Goal: Task Accomplishment & Management: Complete application form

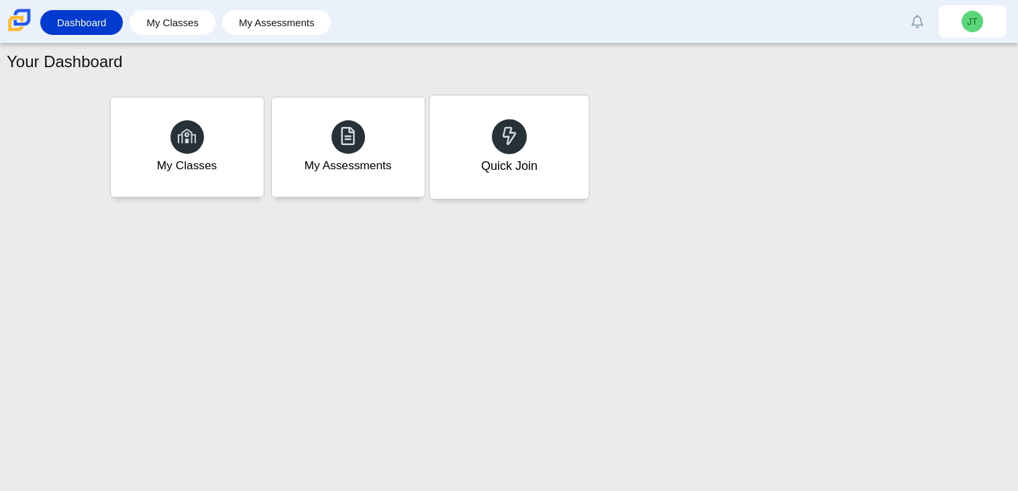
click at [462, 181] on div "Quick Join" at bounding box center [509, 146] width 159 height 103
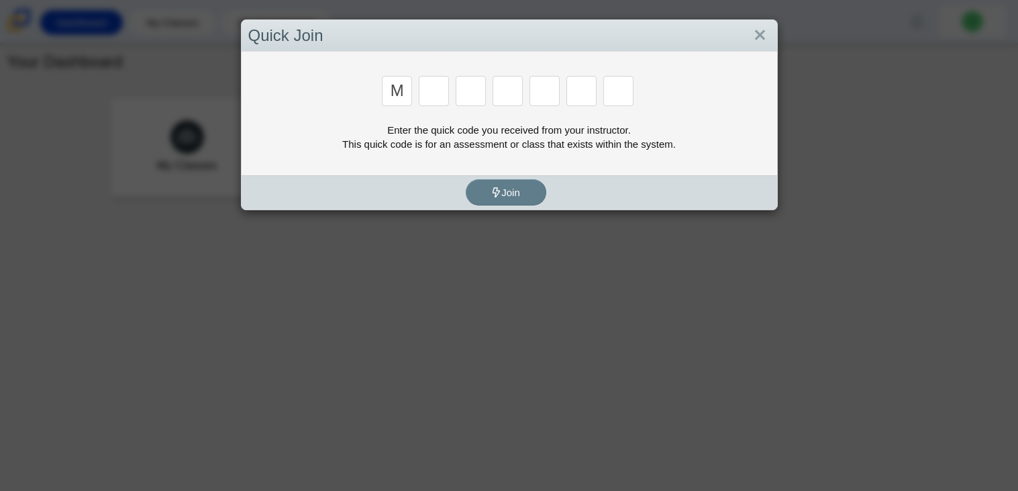
type input "M"
click at [419, 88] on input "Enter Access Code Digit 2" at bounding box center [434, 91] width 30 height 30
type input "7"
type input "E"
type input "r"
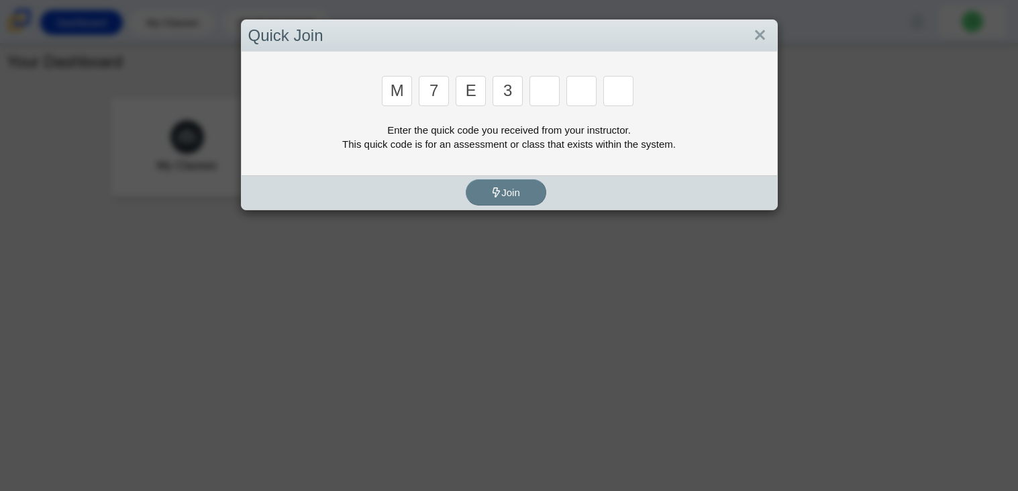
type input "3"
type input "e"
type input "v"
type input "w"
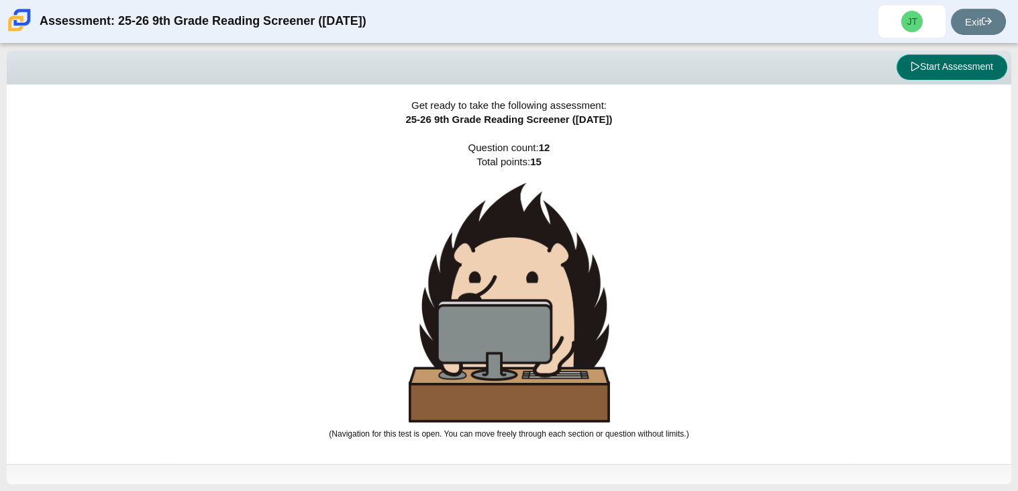
click at [952, 70] on button "Start Assessment" at bounding box center [952, 67] width 111 height 26
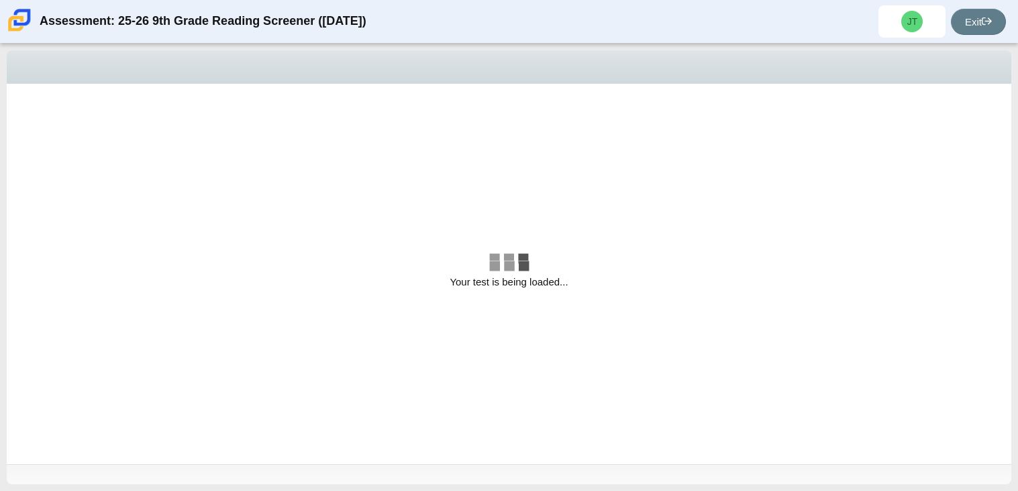
select select "ccc5b315-3c7c-471c-bf90-f22c8299c798"
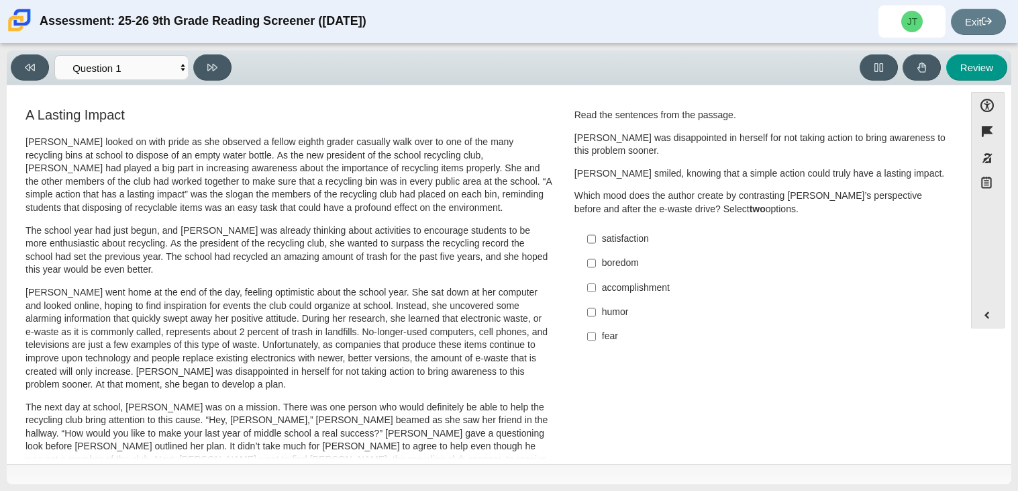
scroll to position [1, 0]
click at [129, 59] on select "Questions Question 1 Question 2 Question 3 Question 4 Question 5 Question 6 Que…" at bounding box center [121, 67] width 134 height 25
click at [597, 359] on div "A Lasting Impact Scarlett looked on with pride as she observed a fellow eighth …" at bounding box center [485, 482] width 944 height 756
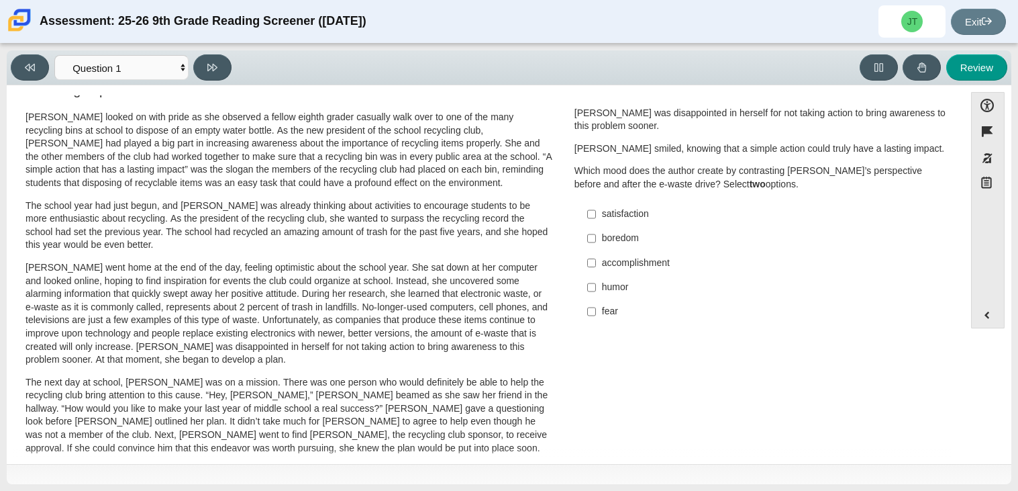
scroll to position [28, 0]
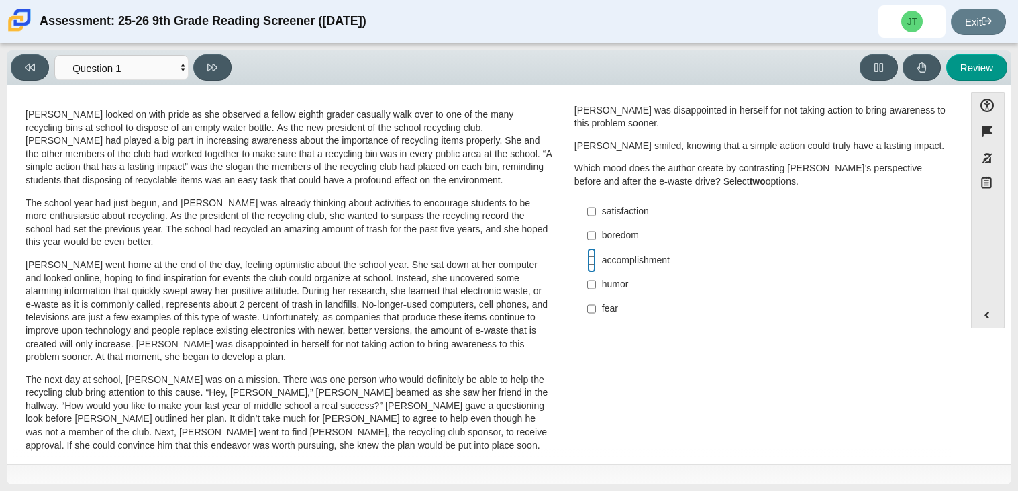
click at [587, 260] on input "accomplishment accomplishment" at bounding box center [591, 260] width 9 height 24
checkbox input "true"
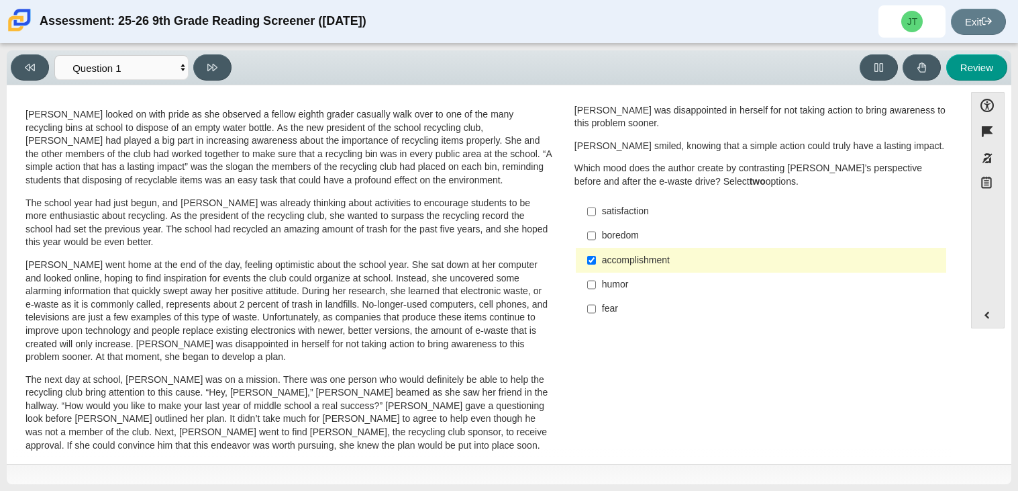
click at [602, 213] on div "satisfaction" at bounding box center [771, 211] width 339 height 13
click at [596, 213] on input "satisfaction satisfaction" at bounding box center [591, 211] width 9 height 24
checkbox input "true"
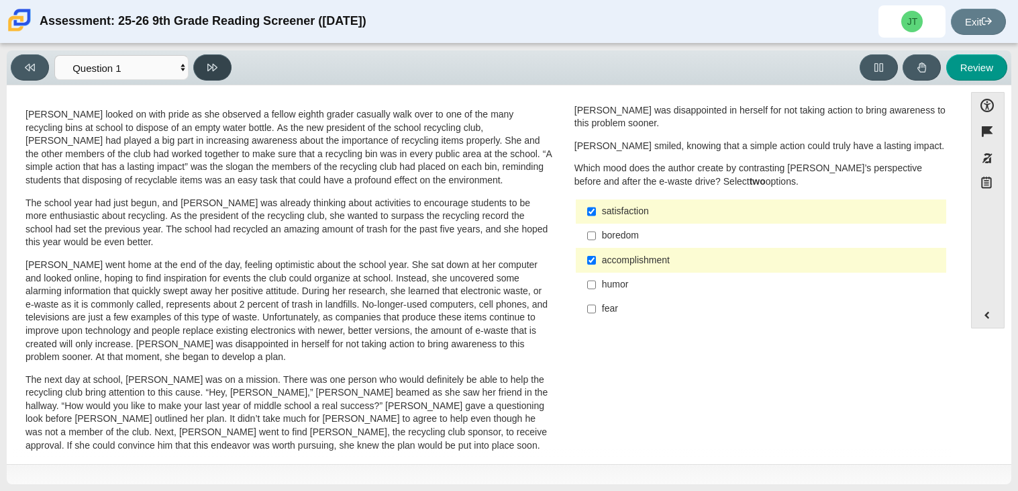
click at [211, 62] on icon at bounding box center [212, 67] width 10 height 10
select select "0ff64528-ffd7-428d-b192-babfaadd44e8"
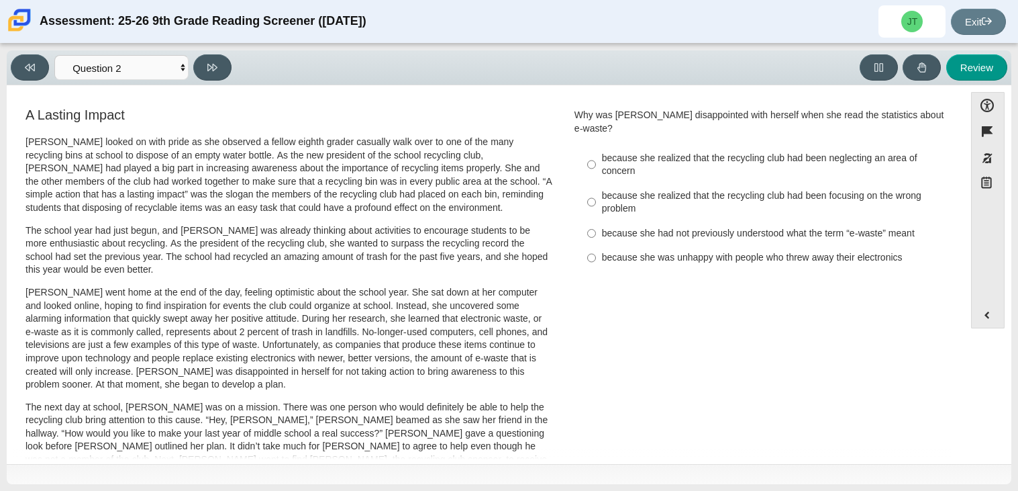
click at [696, 273] on div "A Lasting Impact Scarlett looked on with pride as she observed a fellow eighth …" at bounding box center [485, 483] width 944 height 756
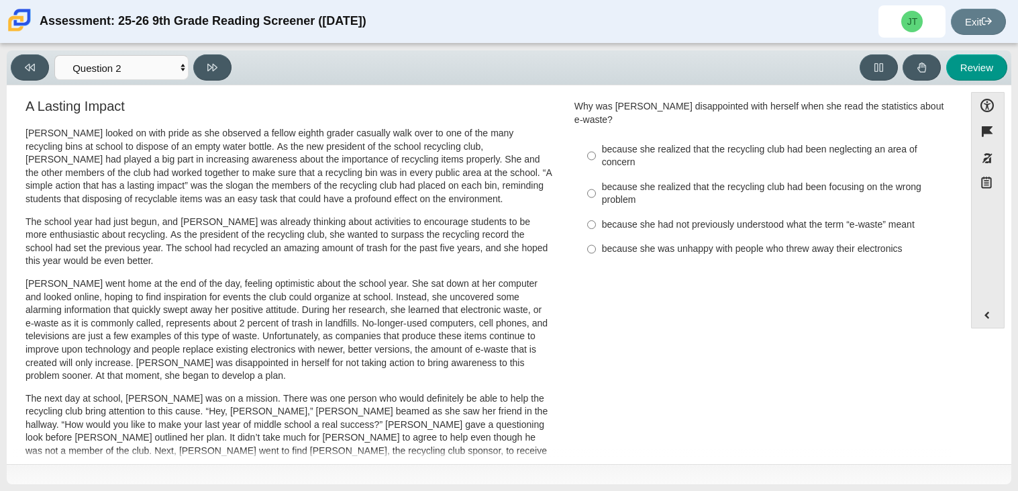
scroll to position [0, 0]
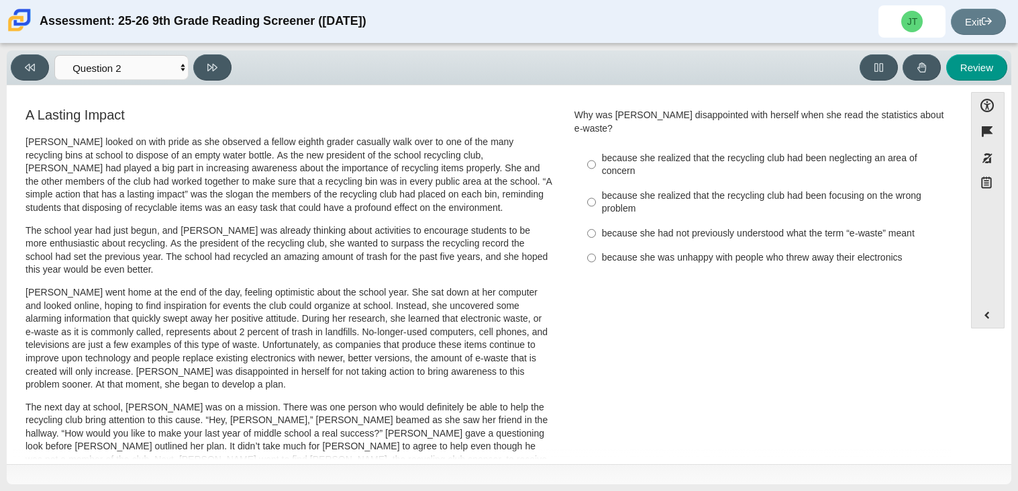
click at [616, 159] on div "because she realized that the recycling club had been neglecting an area of con…" at bounding box center [771, 165] width 339 height 26
click at [596, 159] on input "because she realized that the recycling club had been neglecting an area of con…" at bounding box center [591, 165] width 9 height 38
radio input "true"
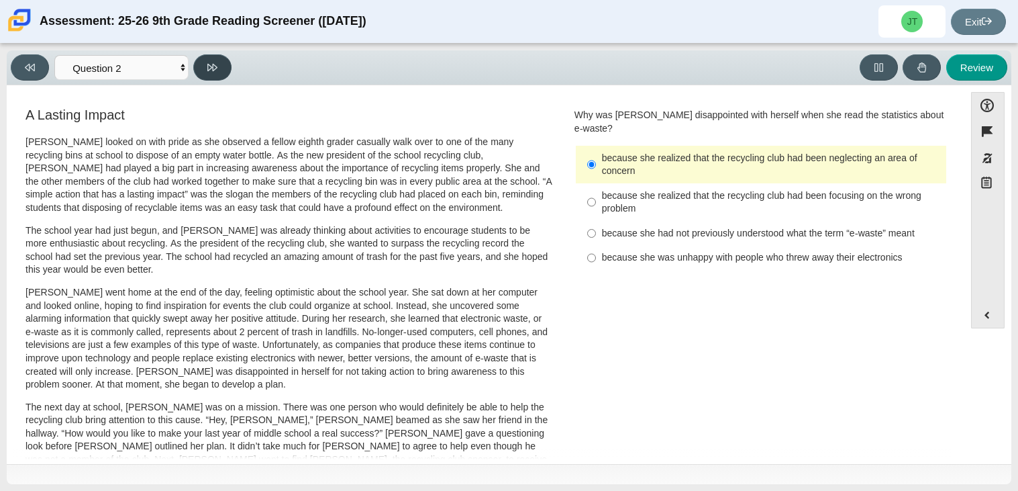
click at [225, 74] on button at bounding box center [212, 67] width 38 height 26
select select "7ce3d843-6974-4858-901c-1ff39630e843"
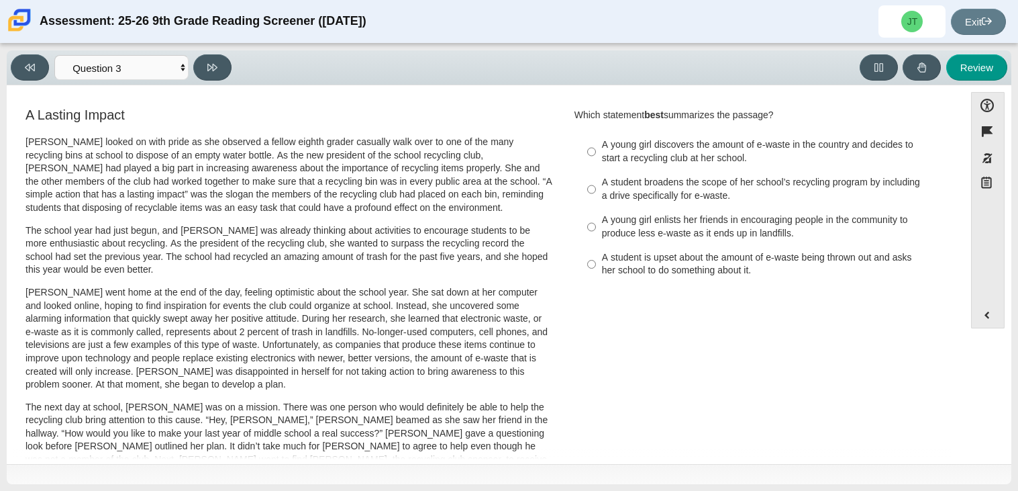
click at [627, 158] on div "A young girl discovers the amount of e-waste in the country and decides to star…" at bounding box center [771, 151] width 339 height 26
click at [596, 158] on input "A young girl discovers the amount of e-waste in the country and decides to star…" at bounding box center [591, 152] width 9 height 38
radio input "true"
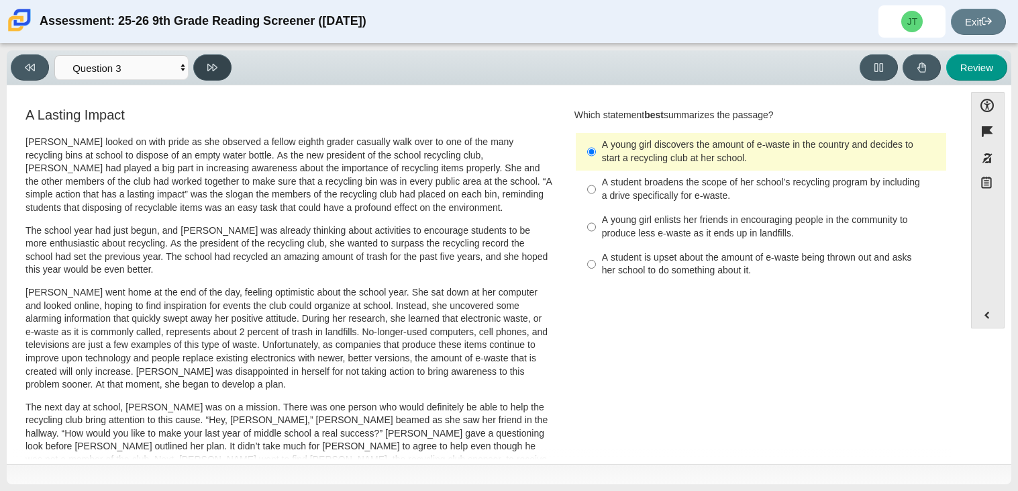
click at [217, 78] on button at bounding box center [212, 67] width 38 height 26
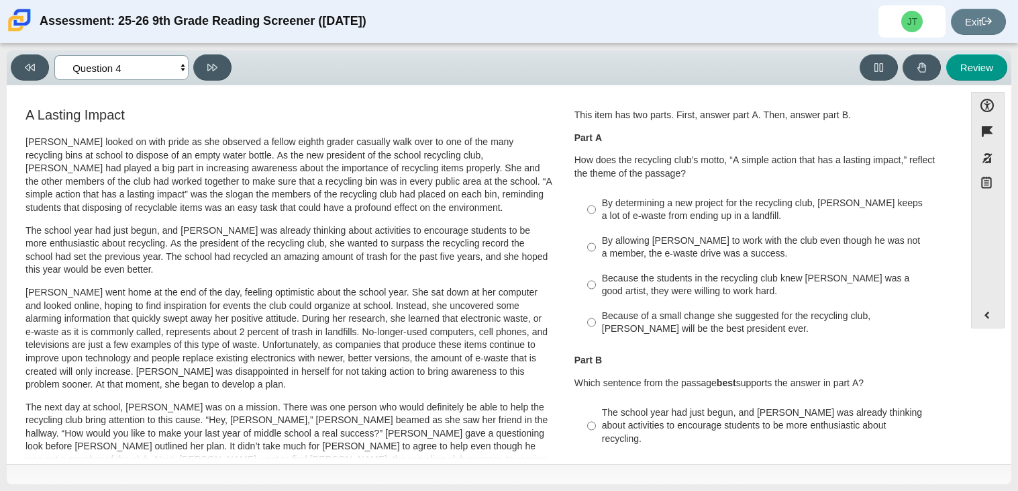
click at [112, 72] on select "Questions Question 1 Question 2 Question 3 Question 4 Question 5 Question 6 Que…" at bounding box center [121, 67] width 134 height 25
click at [54, 55] on select "Questions Question 1 Question 2 Question 3 Question 4 Question 5 Question 6 Que…" at bounding box center [121, 67] width 134 height 25
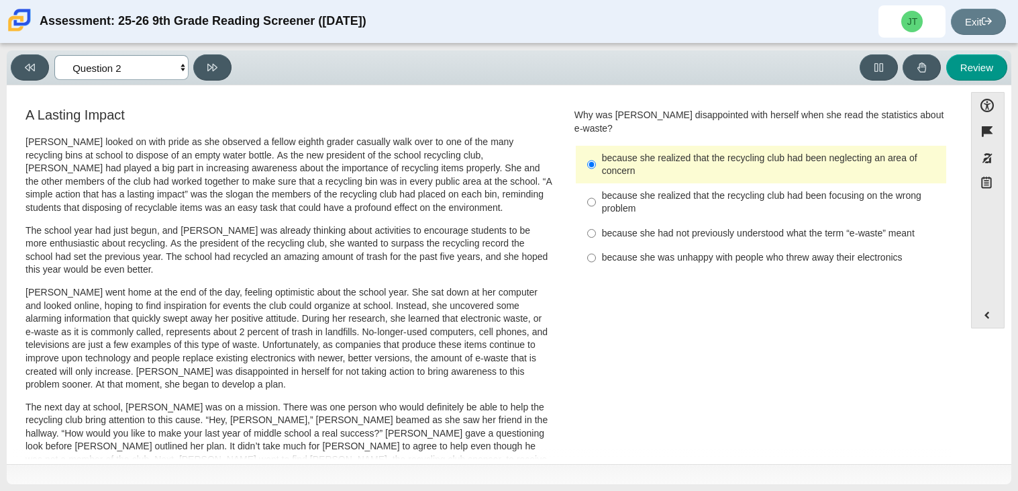
click at [150, 68] on select "Questions Question 1 Question 2 Question 3 Question 4 Question 5 Question 6 Que…" at bounding box center [121, 67] width 134 height 25
select select "ccc5b315-3c7c-471c-bf90-f22c8299c798"
click at [54, 55] on select "Questions Question 1 Question 2 Question 3 Question 4 Question 5 Question 6 Que…" at bounding box center [121, 67] width 134 height 25
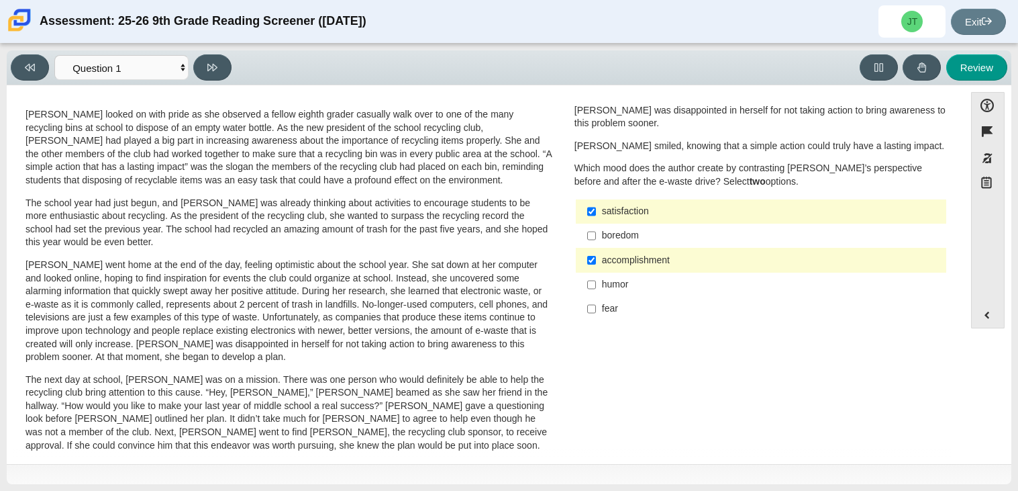
click at [690, 215] on div "satisfaction" at bounding box center [771, 211] width 339 height 13
click at [596, 215] on input "satisfaction satisfaction" at bounding box center [591, 211] width 9 height 24
checkbox input "false"
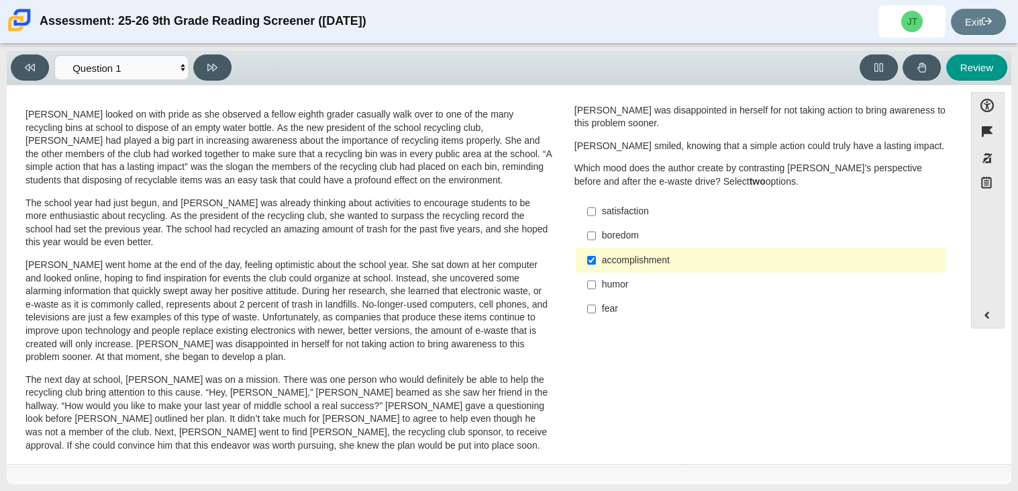
click at [644, 317] on label "fear fear" at bounding box center [762, 309] width 368 height 24
click at [596, 317] on input "fear fear" at bounding box center [591, 309] width 9 height 24
checkbox input "true"
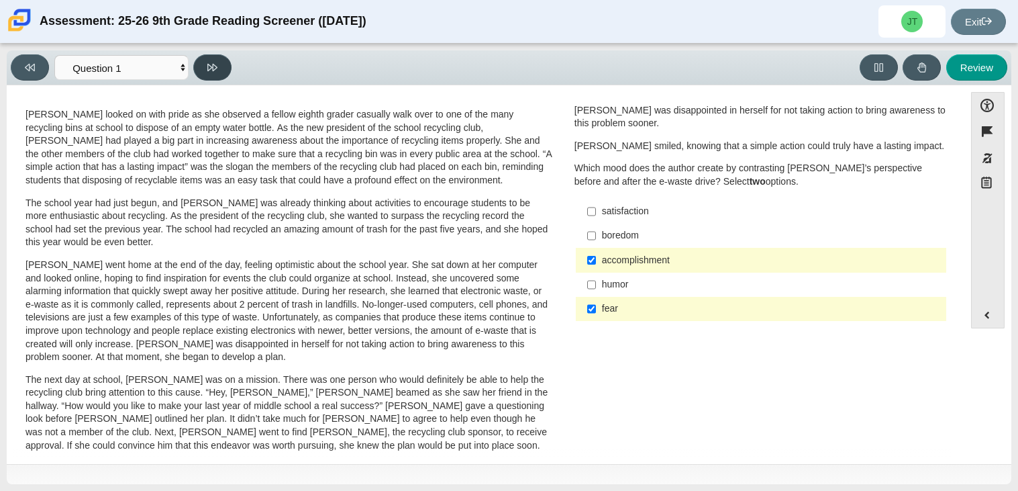
click at [224, 70] on button at bounding box center [212, 67] width 38 height 26
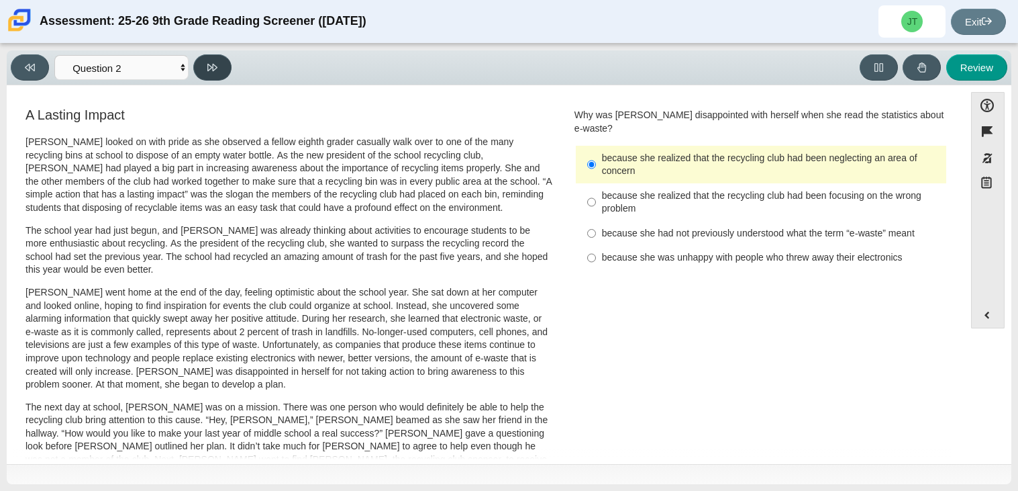
click at [224, 70] on button at bounding box center [212, 67] width 38 height 26
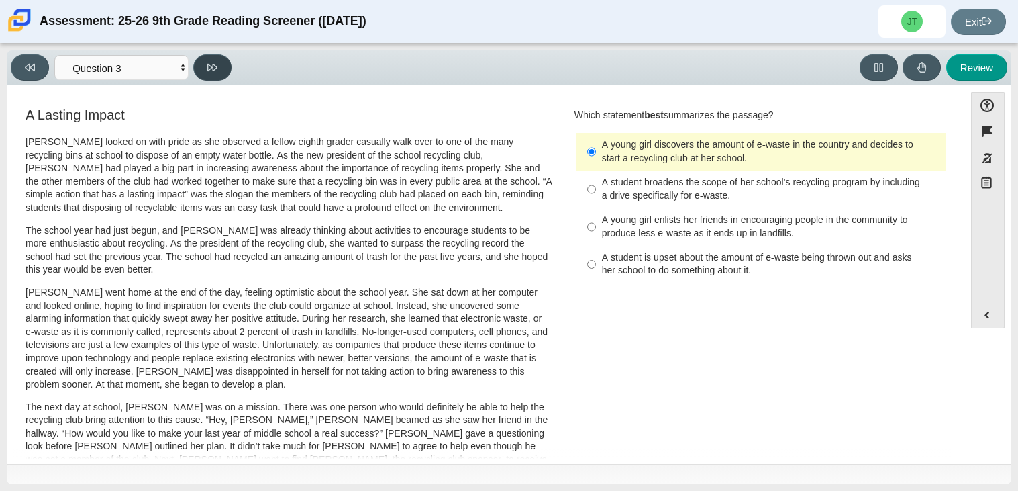
click at [224, 70] on button at bounding box center [212, 67] width 38 height 26
select select "ca9ea0f1-49c5-4bd1-83b0-472c18652b42"
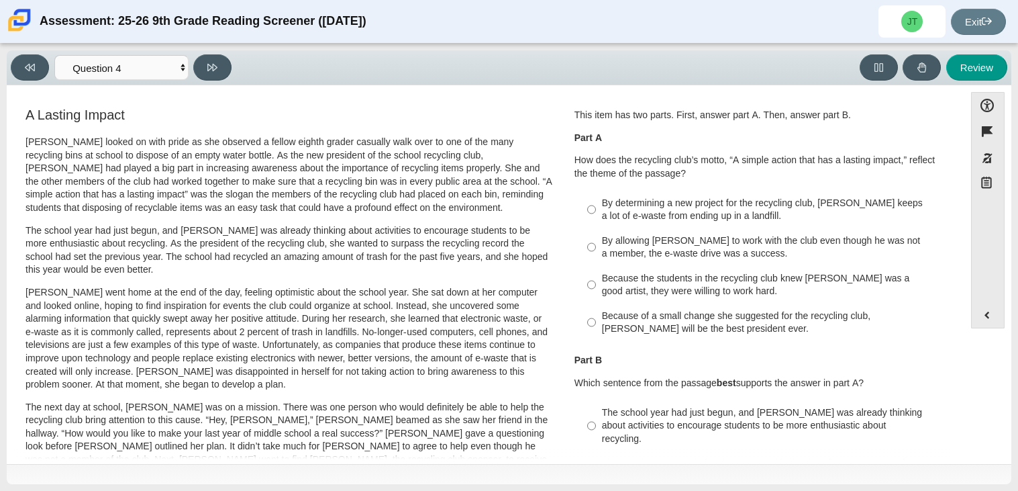
click at [640, 211] on div "By determining a new project for the recycling club, Scarlett keeps a lot of e-…" at bounding box center [771, 210] width 339 height 26
click at [596, 211] on input "By determining a new project for the recycling club, Scarlett keeps a lot of e-…" at bounding box center [591, 210] width 9 height 38
radio input "true"
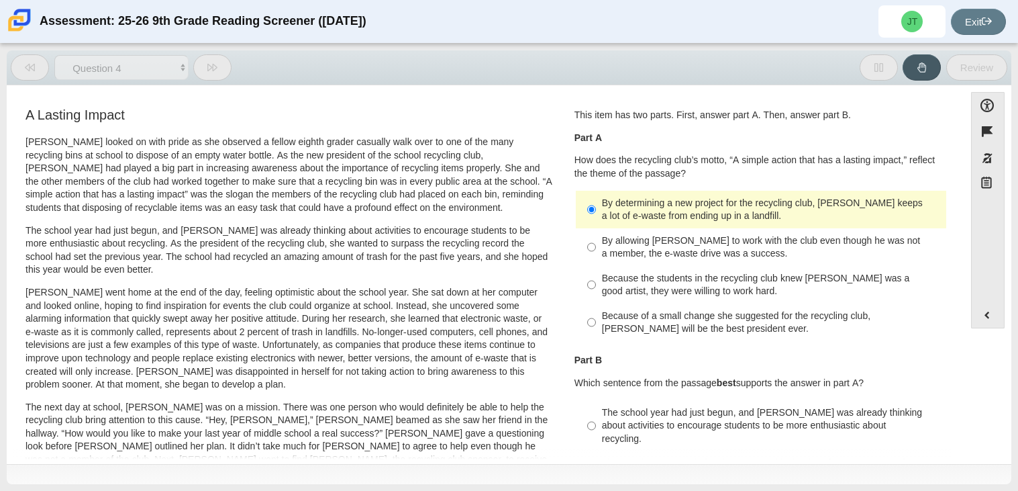
click at [640, 211] on div "By determining a new project for the recycling club, Scarlett keeps a lot of e-…" at bounding box center [771, 210] width 339 height 26
click at [596, 211] on input "By determining a new project for the recycling club, Scarlett keeps a lot of e-…" at bounding box center [591, 210] width 9 height 38
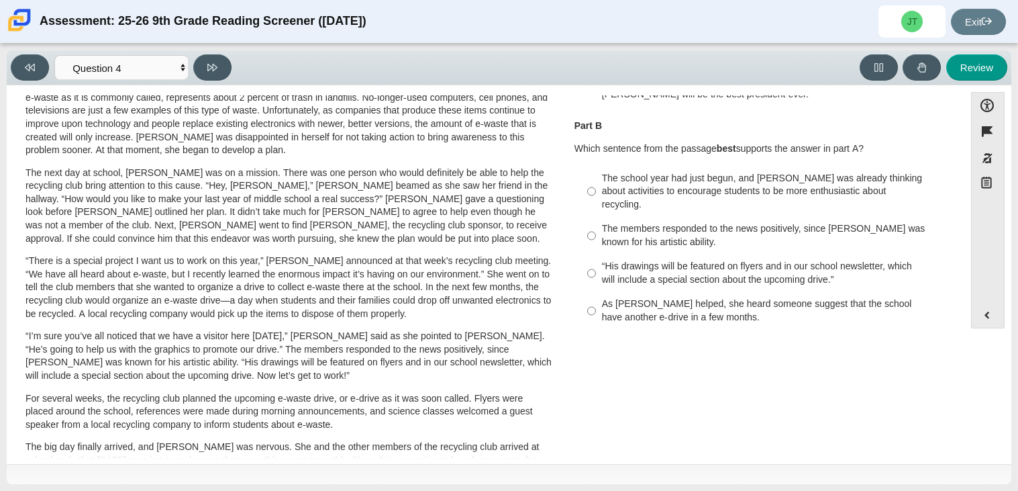
scroll to position [242, 0]
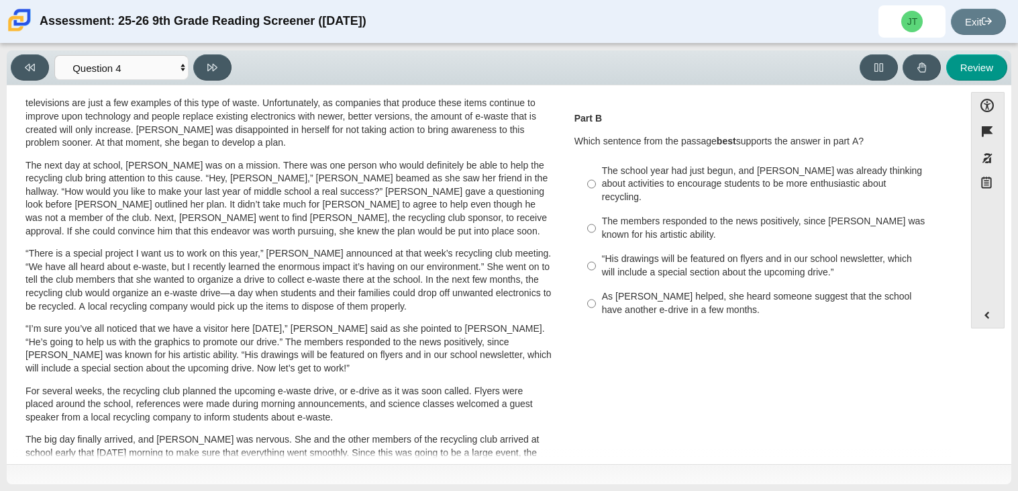
click at [698, 185] on div "The school year had just begun, and Scarlett was already thinking about activit…" at bounding box center [771, 184] width 339 height 40
click at [596, 185] on input "The school year had just begun, and Scarlett was already thinking about activit…" at bounding box center [591, 183] width 9 height 51
radio input "true"
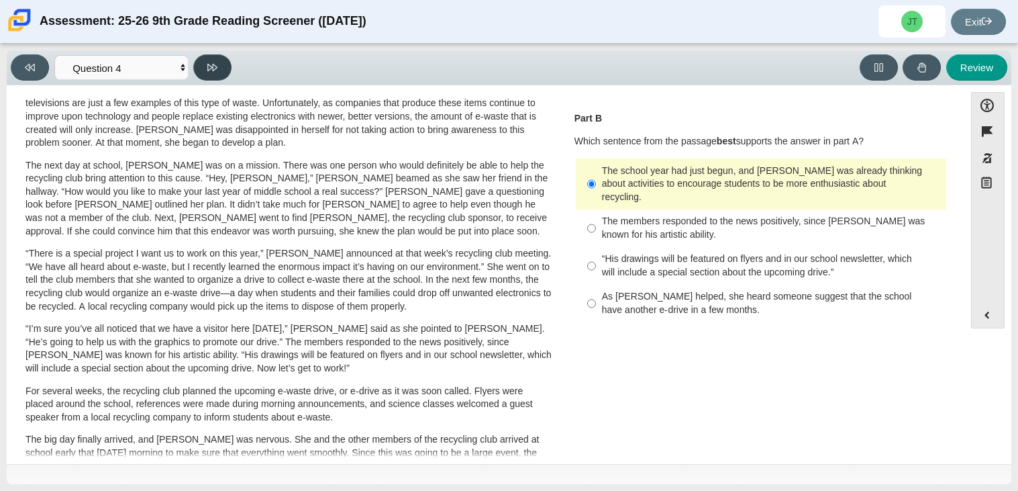
click at [200, 67] on button at bounding box center [212, 67] width 38 height 26
select select "e41f1a79-e29f-4095-8030-a53364015bed"
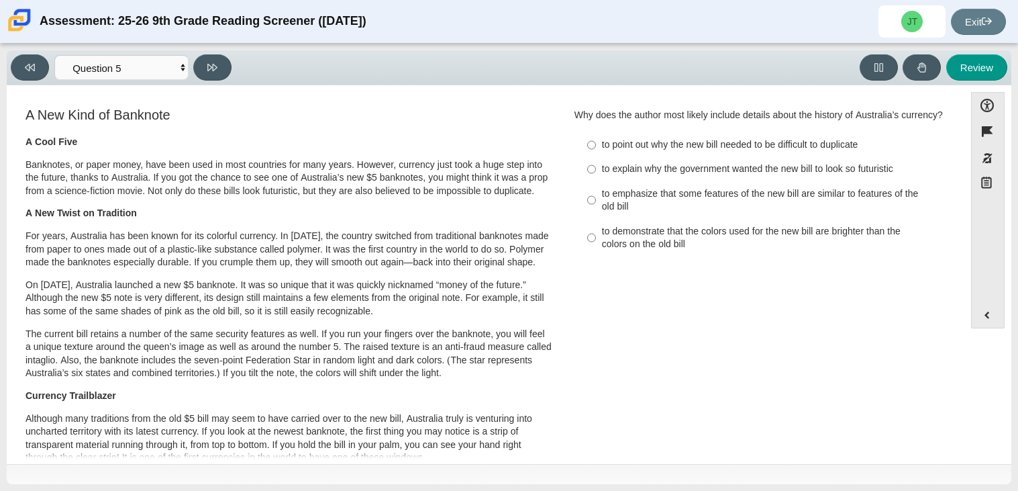
click at [602, 195] on div "to emphasize that some features of the new bill are similar to features of the …" at bounding box center [771, 200] width 339 height 26
click at [596, 195] on input "to emphasize that some features of the new bill are similar to features of the …" at bounding box center [591, 200] width 9 height 38
radio input "true"
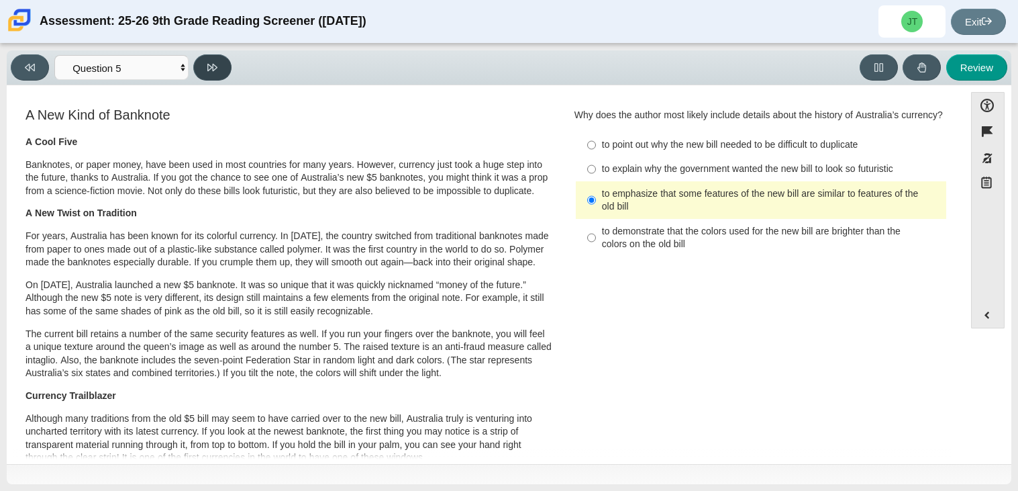
click at [219, 75] on button at bounding box center [212, 67] width 38 height 26
select select "69146e31-7b3d-4a3e-9ce6-f30c24342ae0"
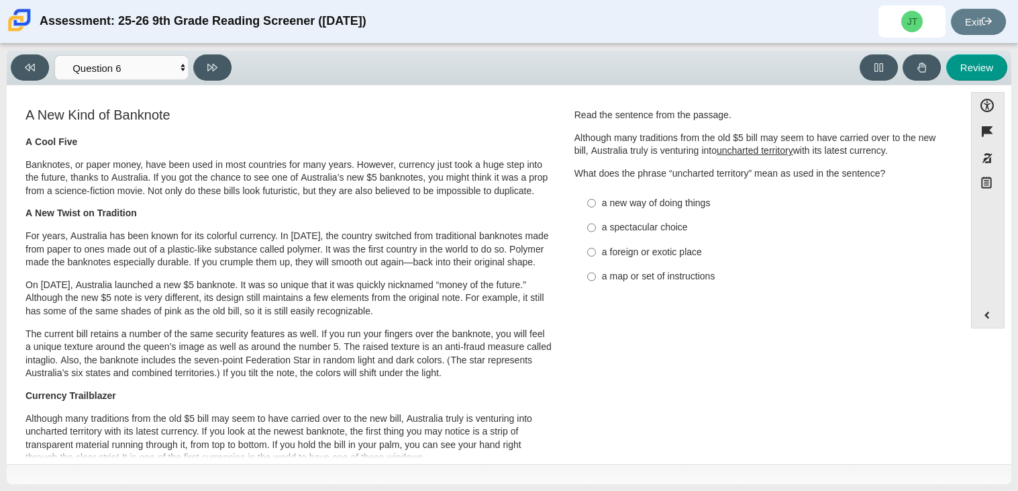
click at [677, 248] on div "a foreign or exotic place" at bounding box center [771, 252] width 339 height 13
click at [596, 248] on input "a foreign or exotic place a foreign or exotic place" at bounding box center [591, 252] width 9 height 24
radio input "true"
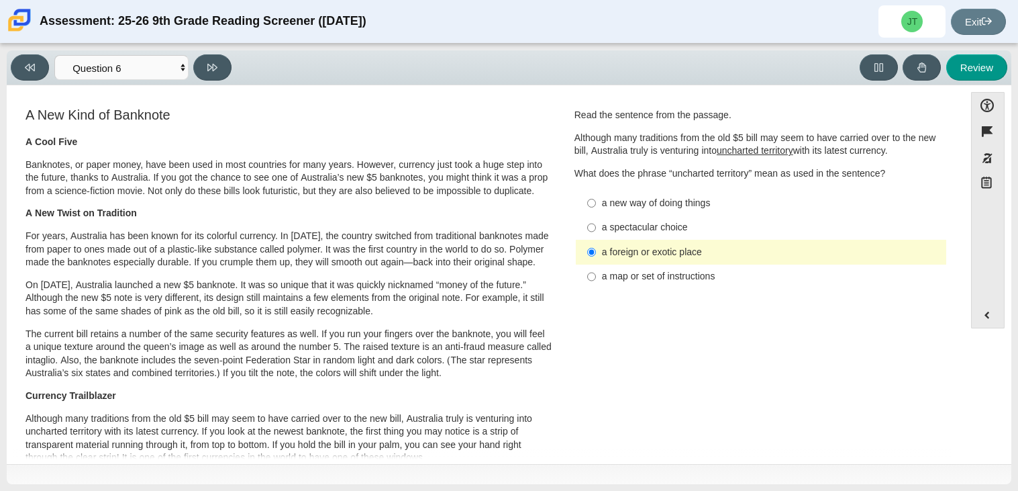
click at [610, 267] on label "a map or set of instructions a map or set of instructions" at bounding box center [762, 276] width 368 height 24
click at [596, 267] on input "a map or set of instructions a map or set of instructions" at bounding box center [591, 276] width 9 height 24
radio input "true"
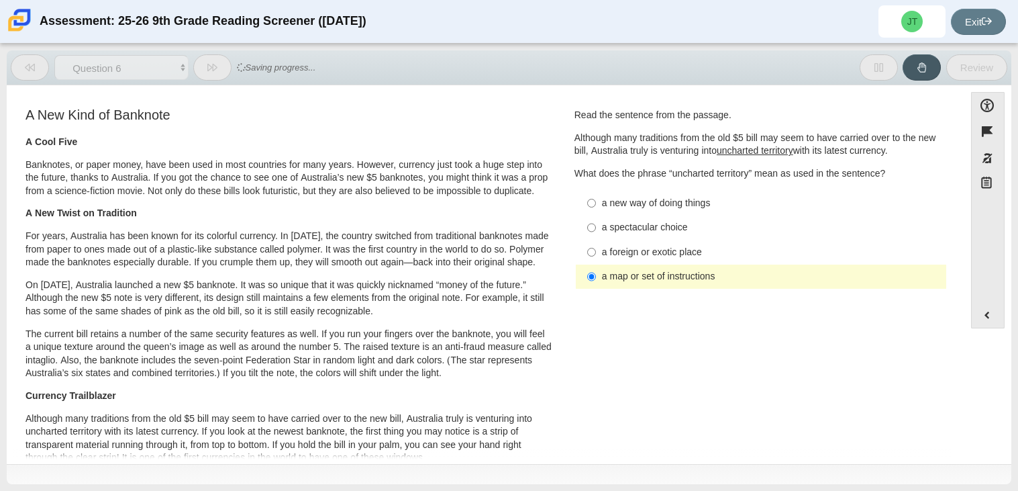
click at [595, 217] on label "a spectacular choice a spectacular choice" at bounding box center [762, 227] width 368 height 24
click at [595, 217] on input "a spectacular choice a spectacular choice" at bounding box center [591, 227] width 9 height 24
radio input "true"
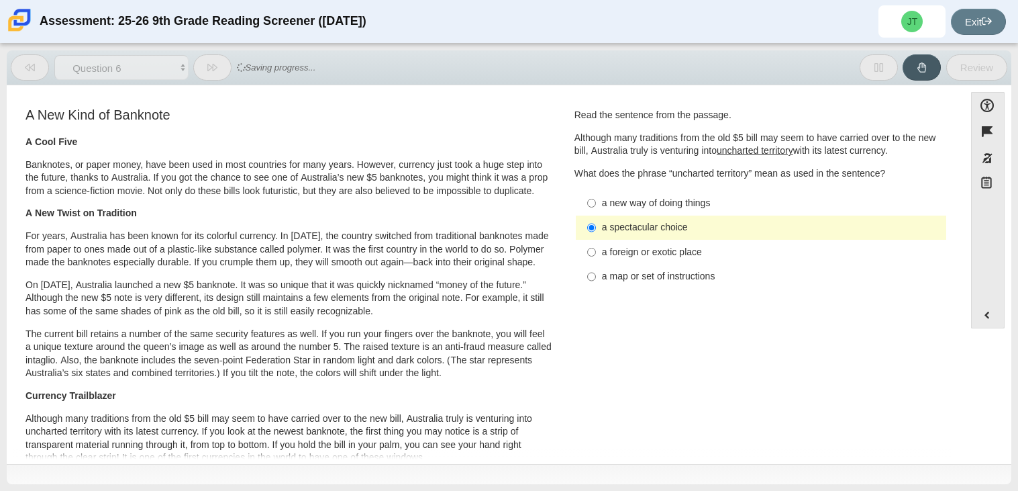
click at [594, 203] on label "a new way of doing things a new way of doing things" at bounding box center [762, 203] width 368 height 24
click at [594, 203] on input "a new way of doing things a new way of doing things" at bounding box center [591, 203] width 9 height 24
radio input "true"
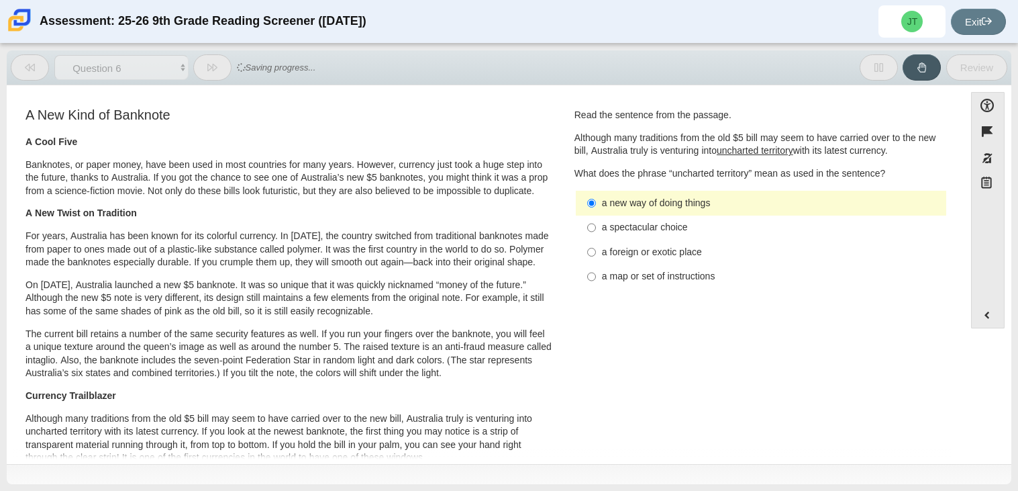
click at [624, 279] on div "a map or set of instructions" at bounding box center [771, 276] width 339 height 13
click at [596, 279] on input "a map or set of instructions a map or set of instructions" at bounding box center [591, 276] width 9 height 24
radio input "true"
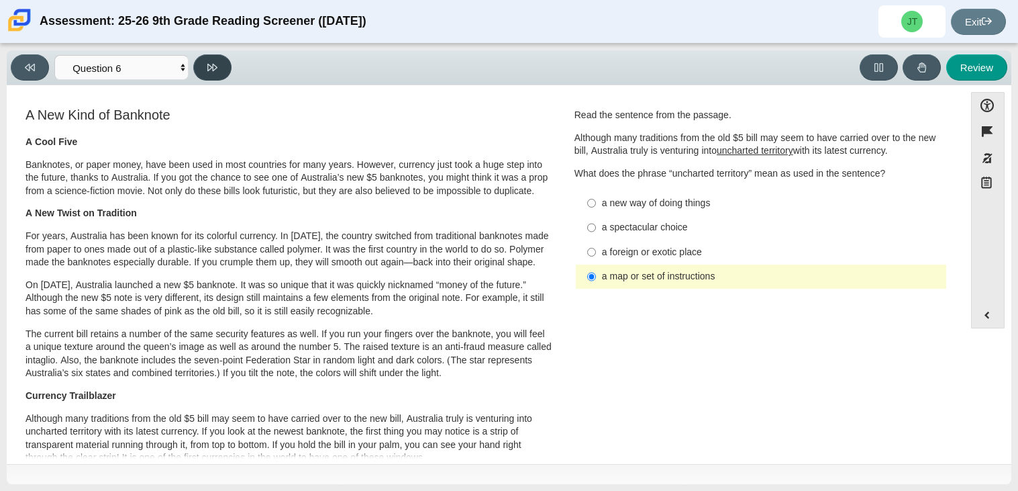
click at [207, 69] on icon at bounding box center [212, 67] width 10 height 7
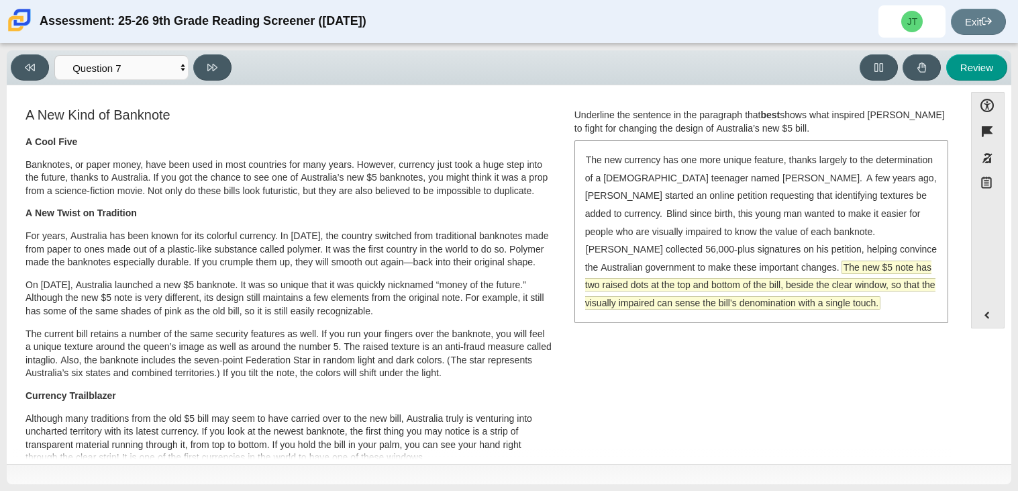
click at [674, 309] on span "The new $5 note has two raised dots at the top and bottom of the bill, beside t…" at bounding box center [760, 285] width 350 height 48
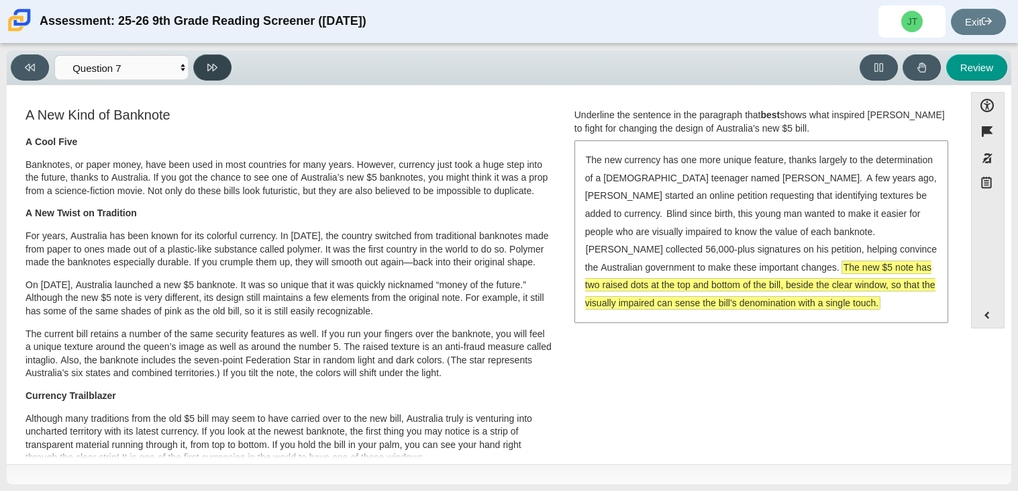
click at [202, 72] on button at bounding box center [212, 67] width 38 height 26
select select "ea8338c2-a6a3-418e-a305-2b963b54a290"
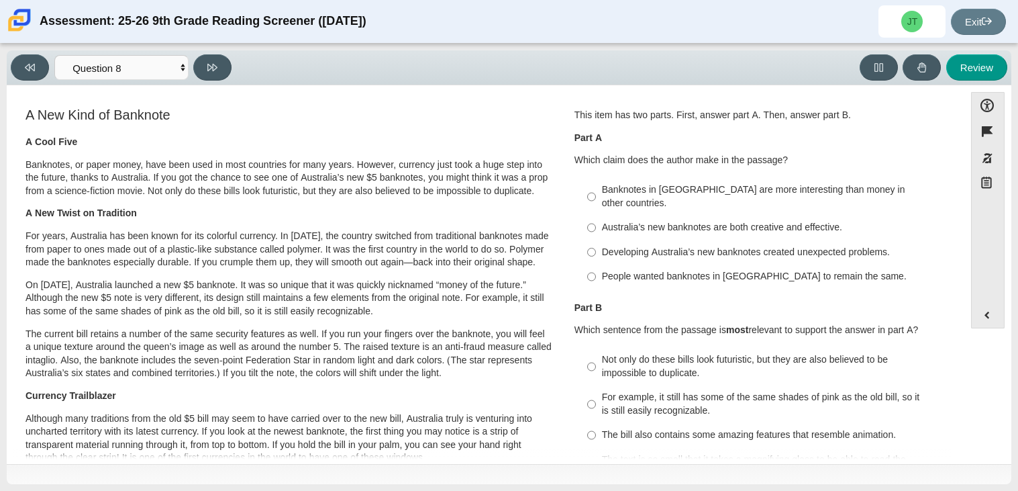
click at [613, 221] on div "Australia’s new banknotes are both creative and effective." at bounding box center [771, 227] width 339 height 13
click at [596, 218] on input "Australia’s new banknotes are both creative and effective. Australia’s new bank…" at bounding box center [591, 227] width 9 height 24
radio input "true"
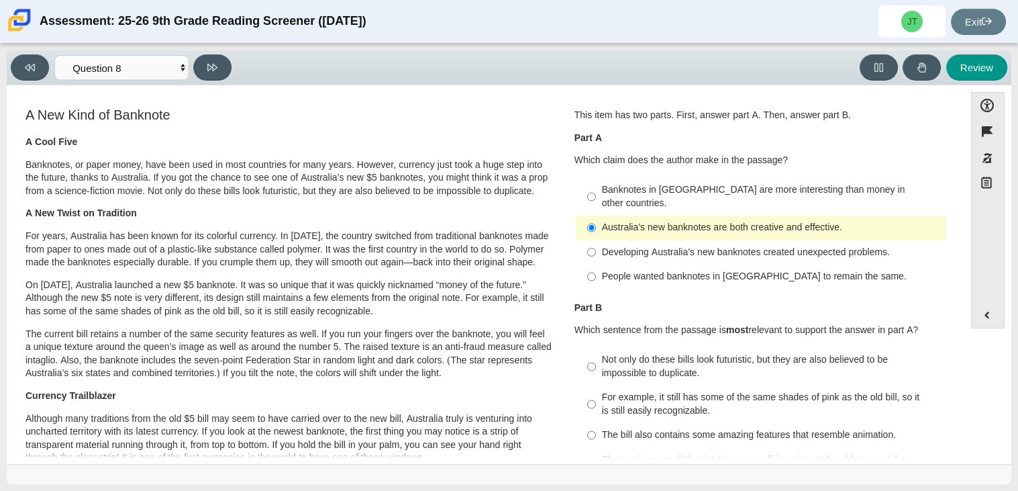
click at [653, 354] on div "Not only do these bills look futuristic, but they are also believed to be impos…" at bounding box center [771, 366] width 339 height 26
click at [596, 354] on input "Not only do these bills look futuristic, but they are also believed to be impos…" at bounding box center [591, 367] width 9 height 38
radio input "true"
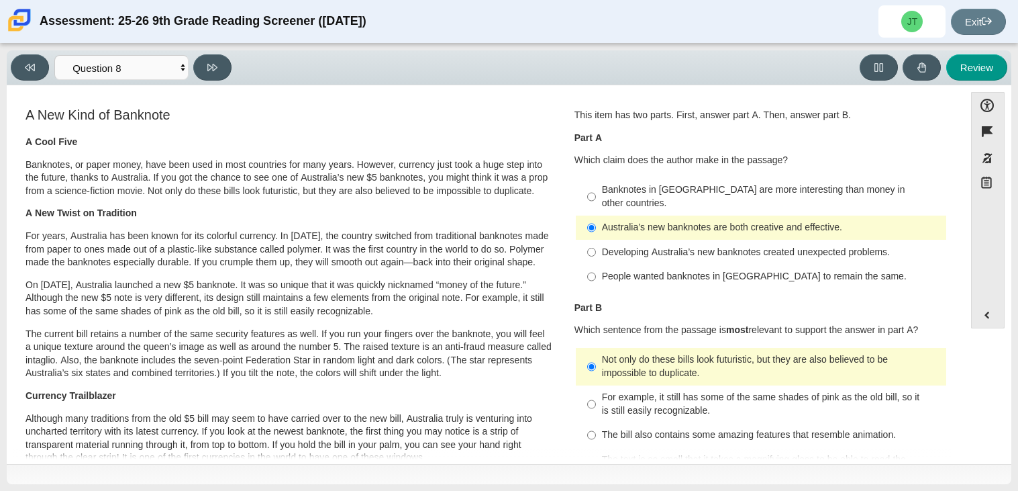
click at [194, 56] on div "Viewing Question 8 of 12 in Pacing Mode Questions Question 1 Question 2 Questio…" at bounding box center [124, 67] width 226 height 26
click at [209, 62] on icon at bounding box center [212, 67] width 10 height 10
select select "89f058d6-b15c-4ef5-a4b3-fdaffb8868b6"
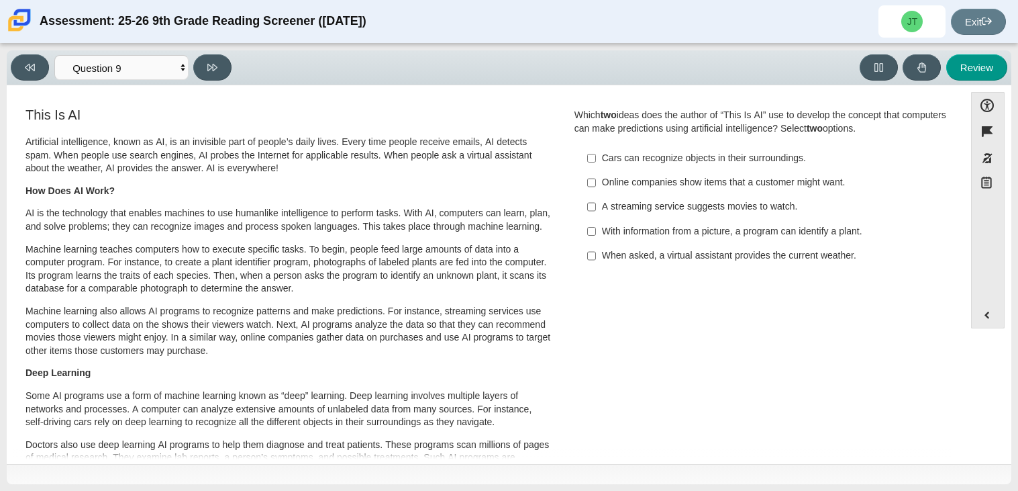
click at [642, 187] on div "Online companies show items that a customer might want." at bounding box center [771, 182] width 339 height 13
click at [596, 187] on input "Online companies show items that a customer might want. Online companies show i…" at bounding box center [591, 182] width 9 height 24
checkbox input "true"
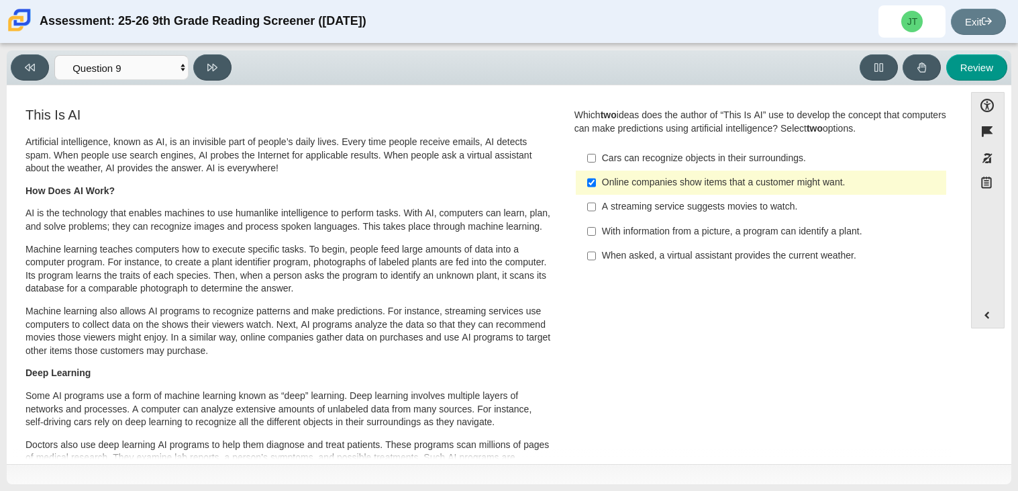
click at [611, 228] on div "With information from a picture, a program can identify a plant." at bounding box center [771, 231] width 339 height 13
click at [596, 228] on input "With information from a picture, a program can identify a plant. With informati…" at bounding box center [591, 231] width 9 height 24
checkbox input "true"
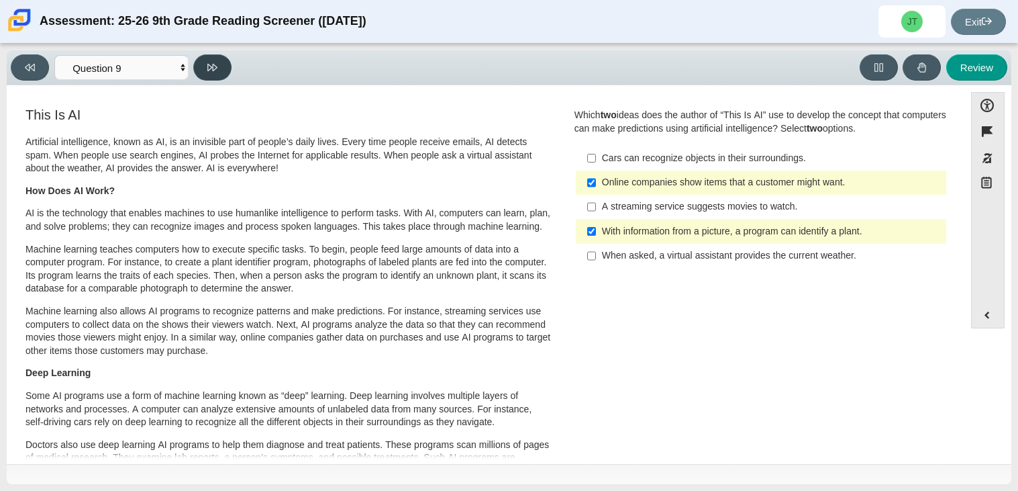
click at [221, 70] on button at bounding box center [212, 67] width 38 height 26
select select "cdf3c14e-a918-44d1-9b63-3db0fa81641e"
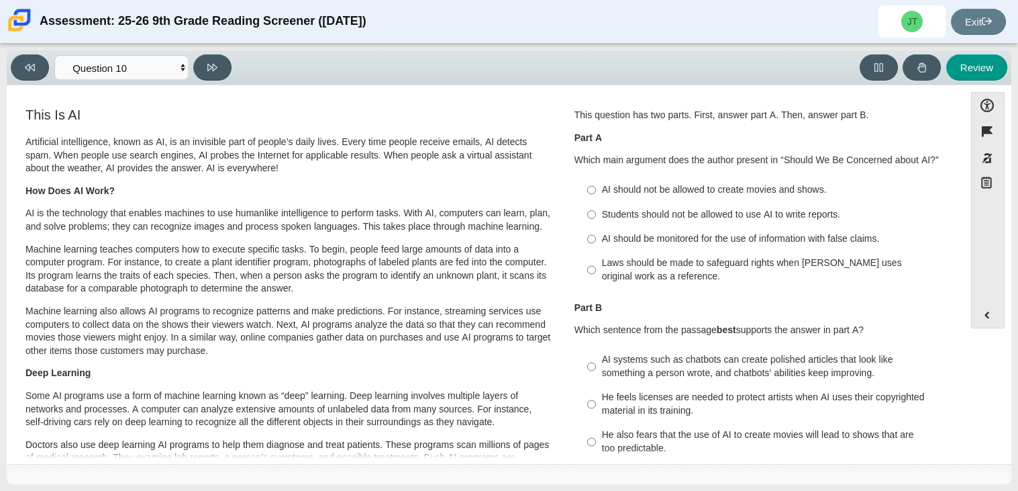
click at [653, 252] on label "Laws should be made to safeguard rights when AI uses original work as a referen…" at bounding box center [762, 270] width 368 height 38
click at [596, 252] on input "Laws should be made to safeguard rights when AI uses original work as a referen…" at bounding box center [591, 270] width 9 height 38
radio input "true"
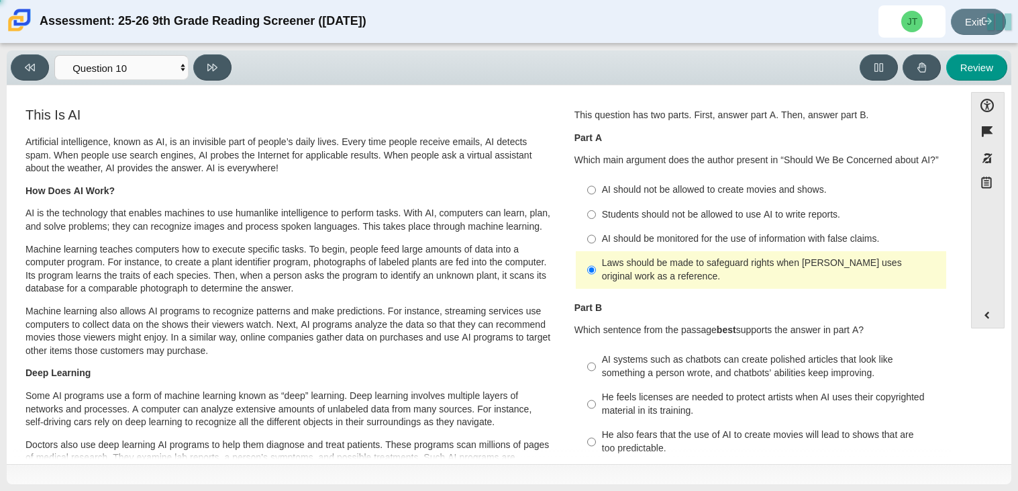
click at [618, 373] on div "AI systems such as chatbots can create polished articles that look like somethi…" at bounding box center [771, 366] width 339 height 26
click at [596, 373] on input "AI systems such as chatbots can create polished articles that look like somethi…" at bounding box center [591, 367] width 9 height 38
radio input "true"
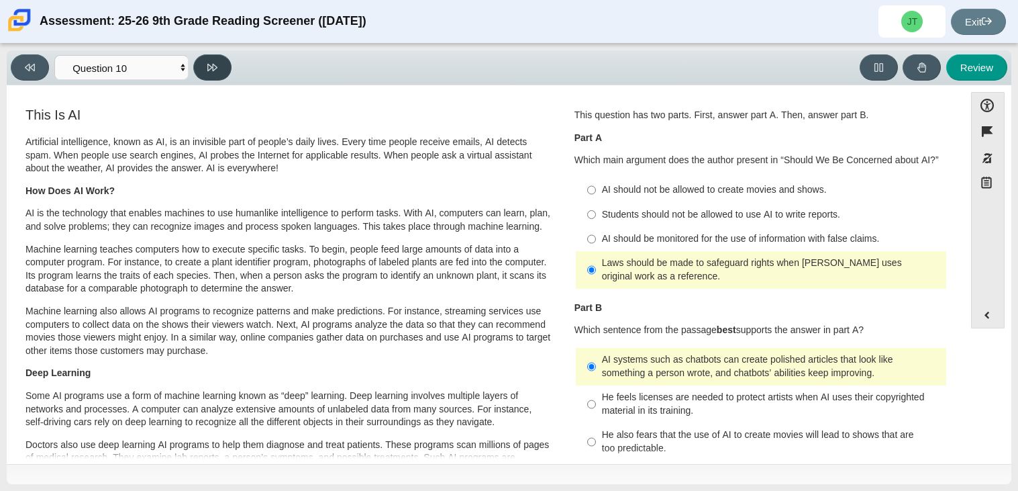
click at [217, 63] on icon at bounding box center [212, 67] width 10 height 10
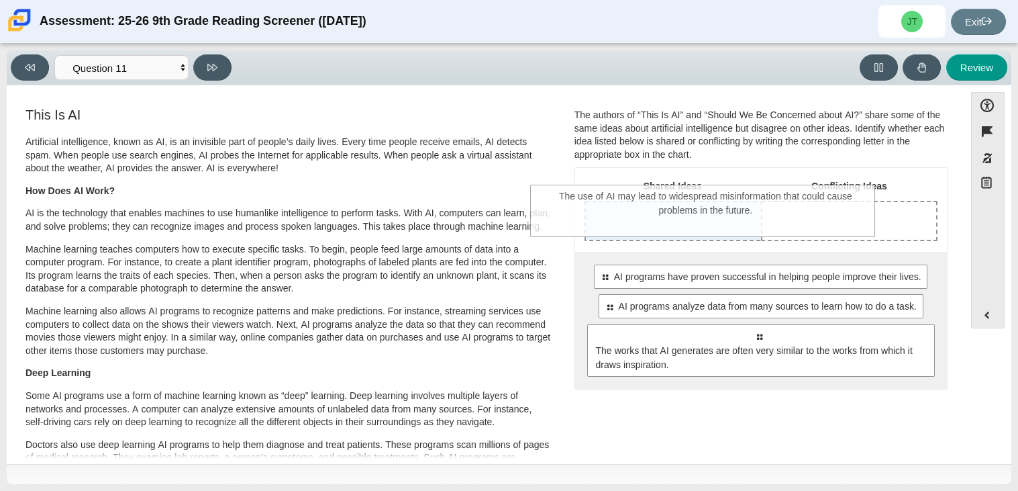
drag, startPoint x: 697, startPoint y: 350, endPoint x: 642, endPoint y: 211, distance: 149.4
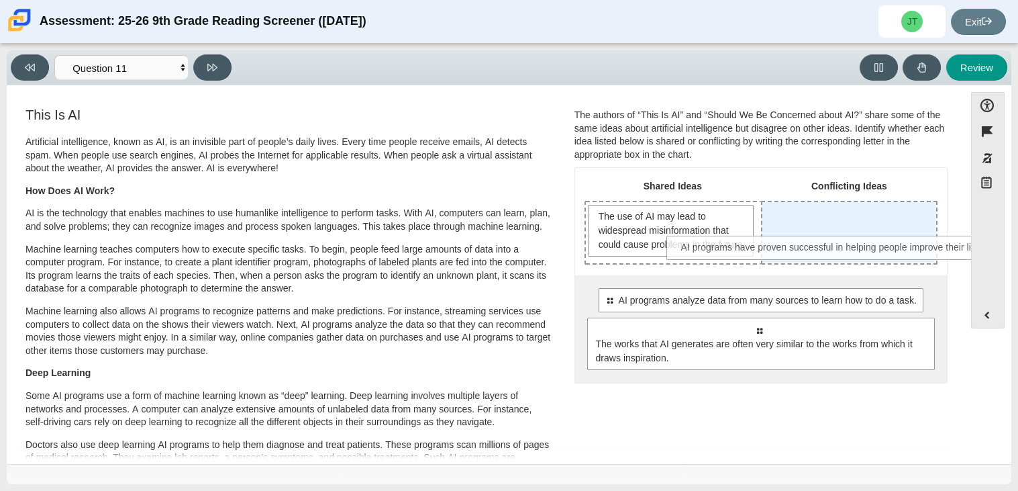
drag, startPoint x: 744, startPoint y: 319, endPoint x: 826, endPoint y: 252, distance: 105.9
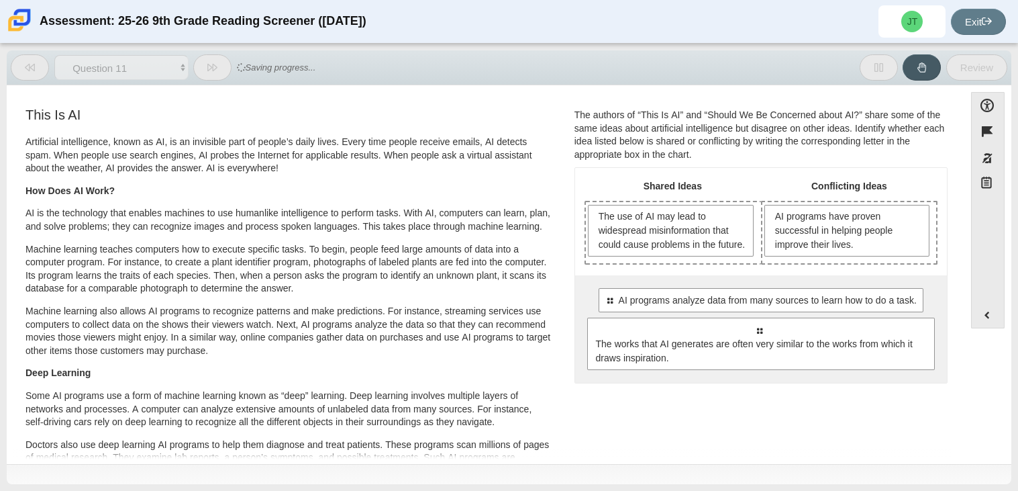
drag, startPoint x: 799, startPoint y: 297, endPoint x: 821, endPoint y: 289, distance: 23.6
click at [821, 289] on div "Select to move response to a response input area. AI programs analyze data from…" at bounding box center [761, 328] width 372 height 107
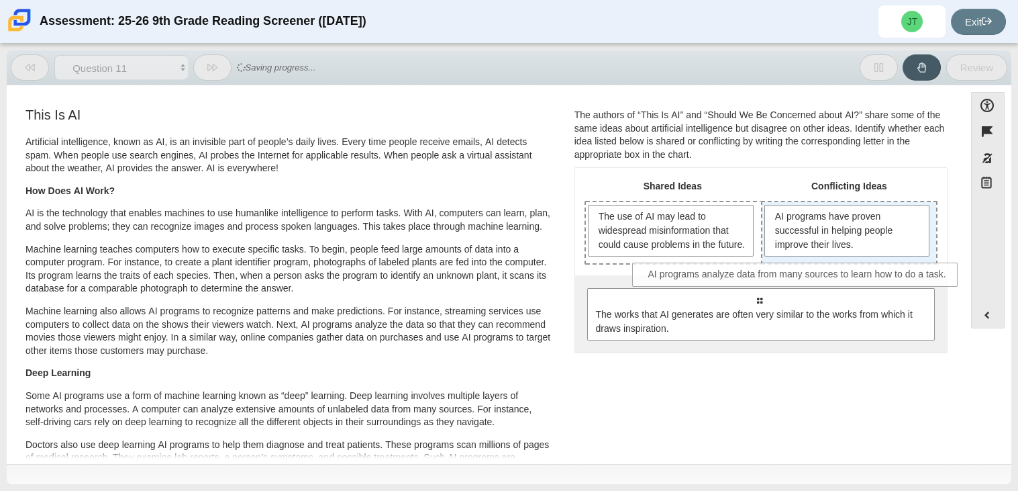
drag, startPoint x: 816, startPoint y: 301, endPoint x: 857, endPoint y: 260, distance: 58.4
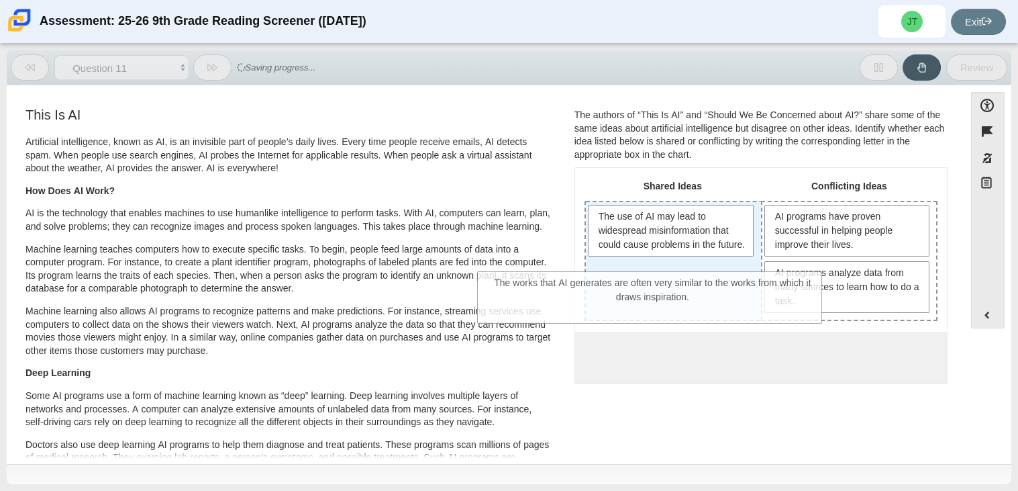
drag, startPoint x: 772, startPoint y: 369, endPoint x: 666, endPoint y: 297, distance: 128.1
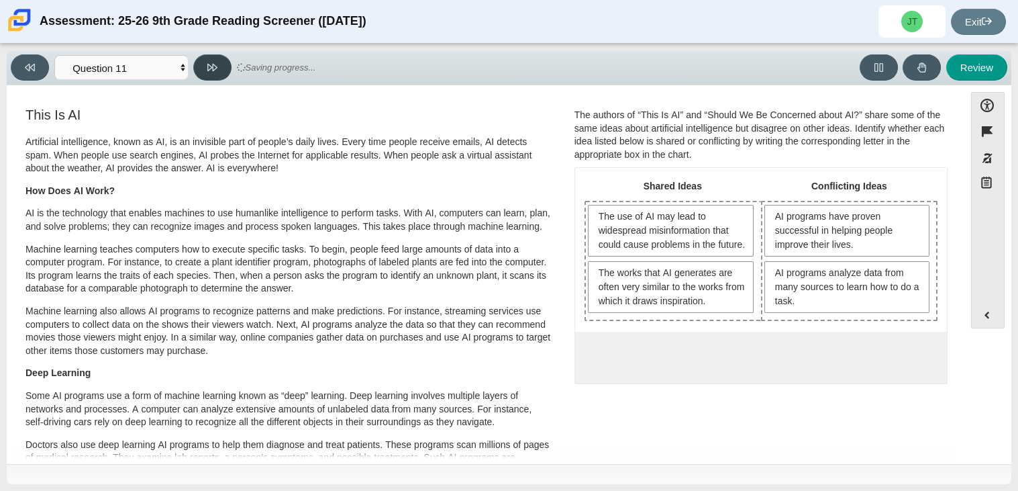
click at [221, 62] on button at bounding box center [212, 67] width 38 height 26
select select "c3effed4-44ce-4a19-bd96-1787f34e9b4c"
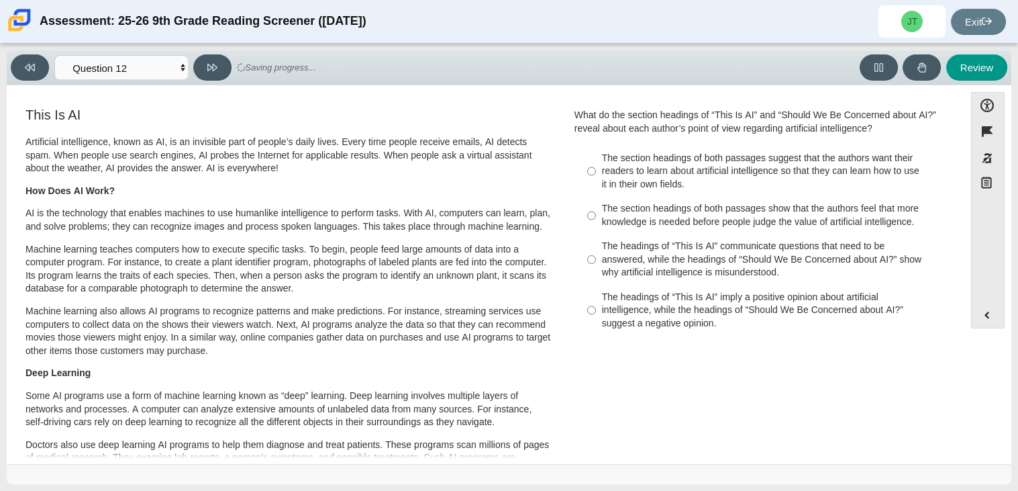
click at [609, 303] on div "The headings of “This Is AI” imply a positive opinion about artificial intellig…" at bounding box center [771, 311] width 339 height 40
click at [596, 303] on input "The headings of “This Is AI” imply a positive opinion about artificial intellig…" at bounding box center [591, 310] width 9 height 51
radio input "true"
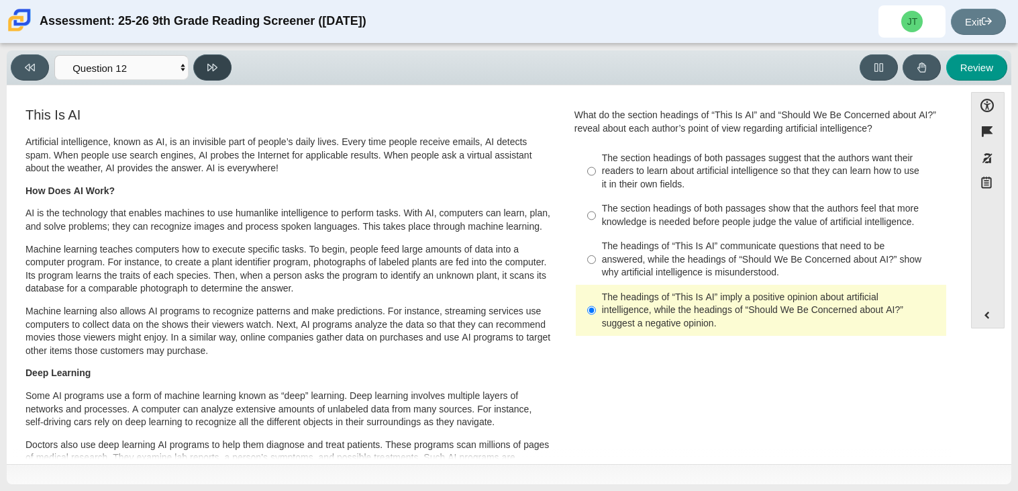
click at [215, 72] on button at bounding box center [212, 67] width 38 height 26
select select "review"
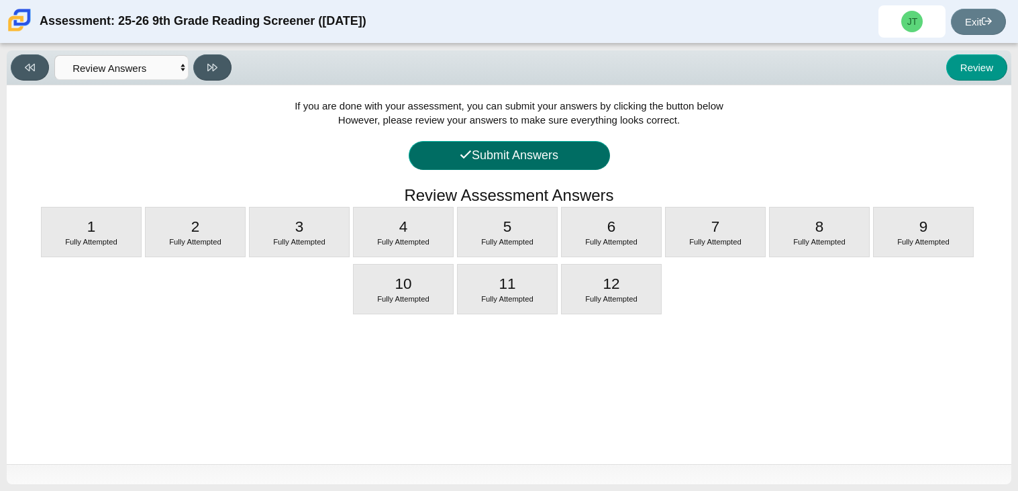
click at [572, 158] on button "Submit Answers" at bounding box center [509, 155] width 201 height 29
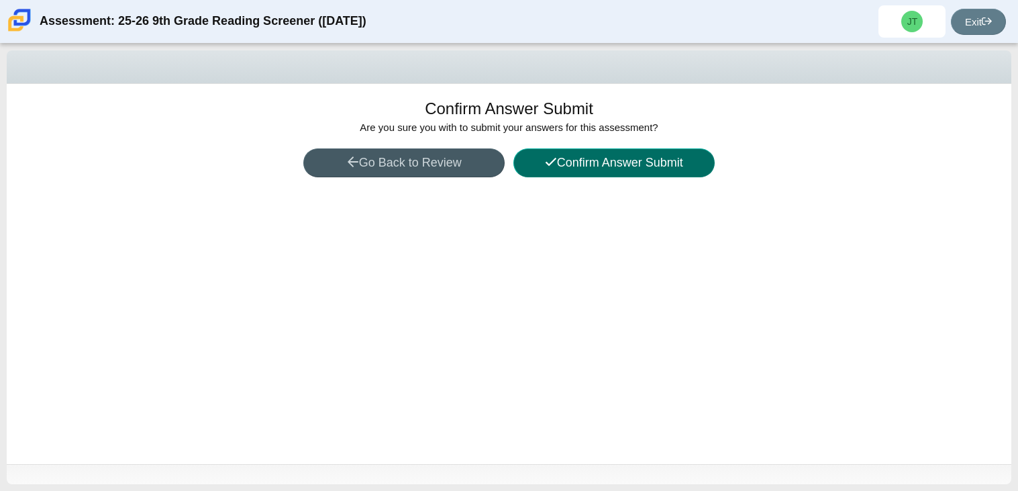
click at [631, 173] on button "Confirm Answer Submit" at bounding box center [613, 162] width 201 height 29
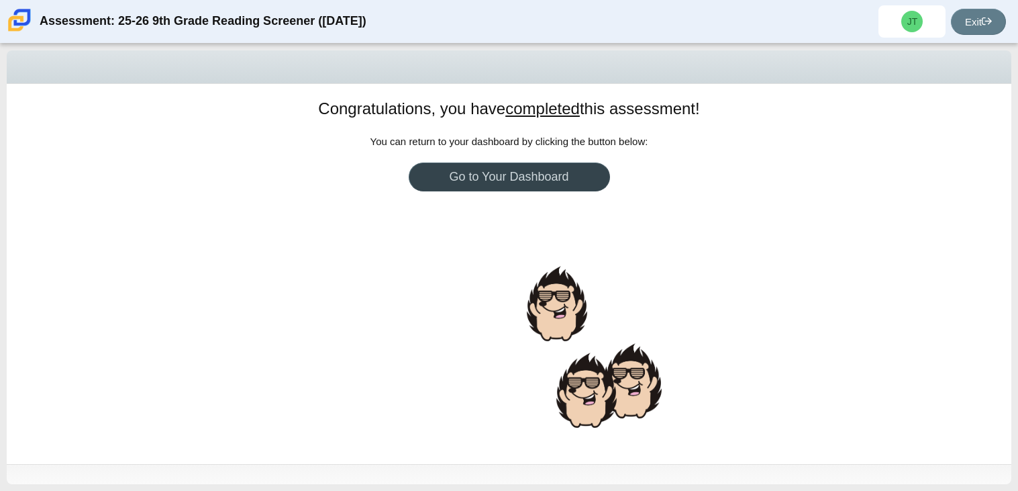
click at [496, 188] on link "Go to Your Dashboard" at bounding box center [509, 176] width 201 height 29
